Goal: Browse casually

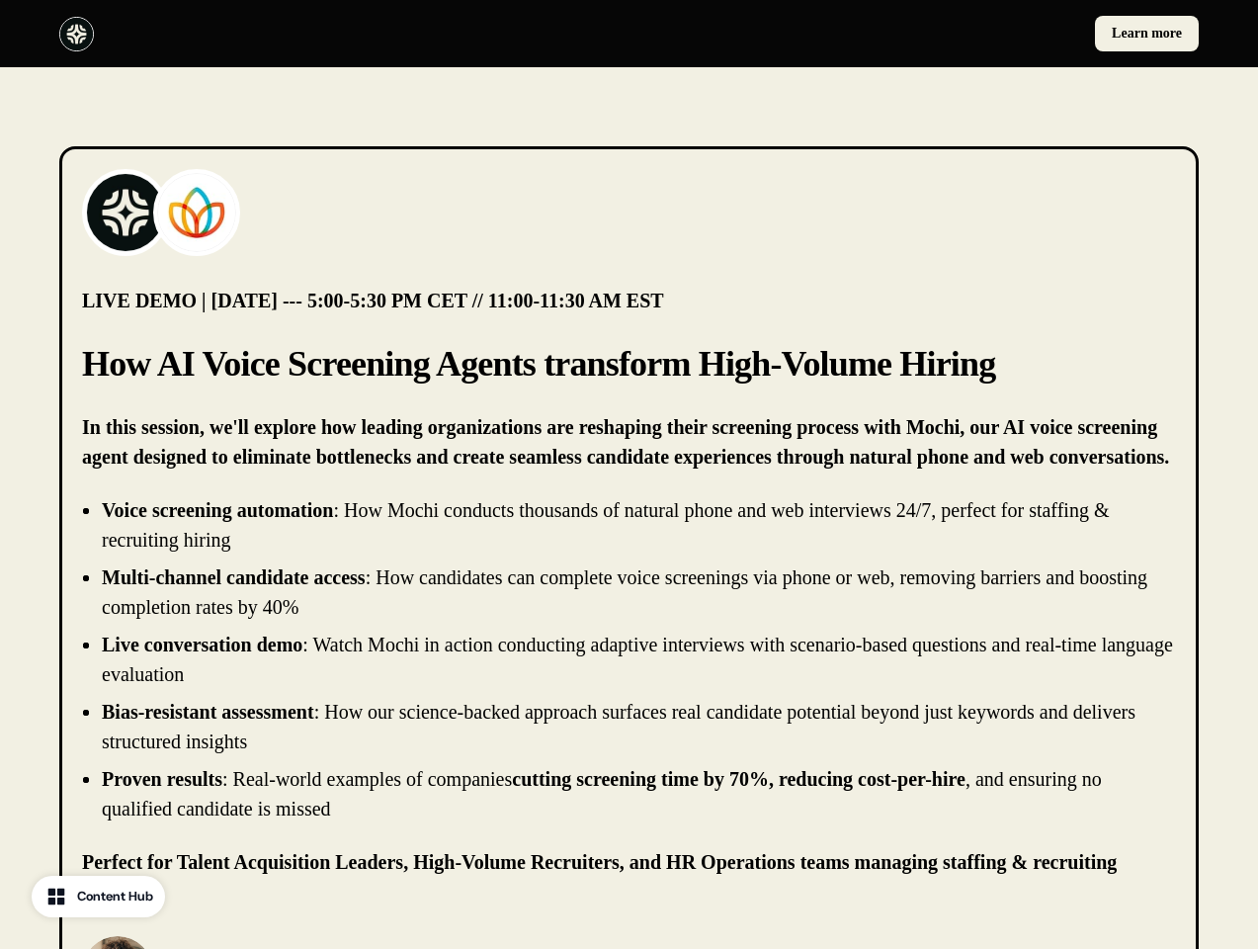
click at [629, 34] on div "Learn more" at bounding box center [629, 33] width 1258 height 67
click at [340, 34] on div at bounding box center [340, 34] width 562 height 35
click at [918, 34] on div "Learn more" at bounding box center [919, 34] width 562 height 36
click at [126, 213] on img at bounding box center [125, 212] width 79 height 79
click at [197, 213] on img at bounding box center [196, 212] width 79 height 79
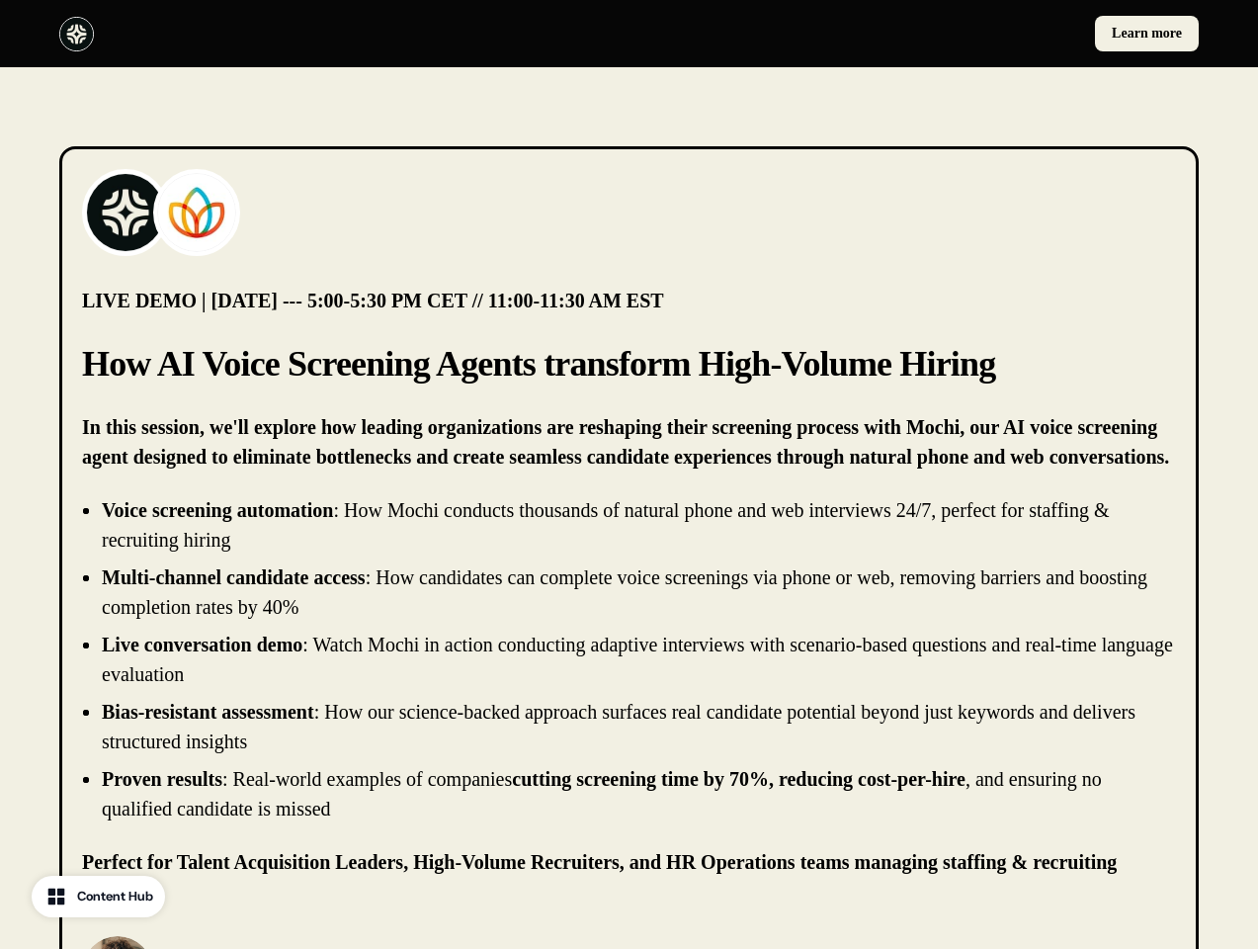
click at [629, 659] on li "Live conversation demo : Watch Mochi in action conducting adaptive interviews w…" at bounding box center [639, 659] width 1075 height 59
click at [256, 948] on p "[PERSON_NAME]" at bounding box center [287, 962] width 236 height 24
